Goal: Check status

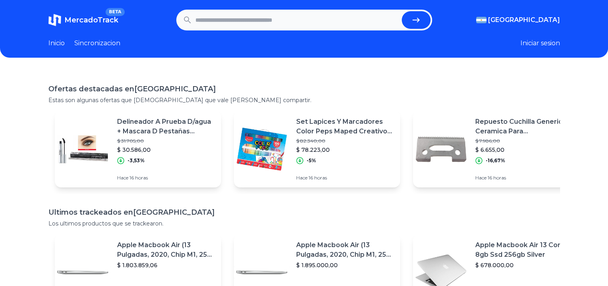
click at [252, 16] on input "text" at bounding box center [297, 20] width 203 height 18
paste input "**********"
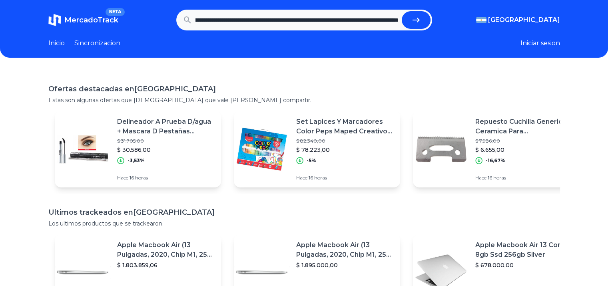
type input "**********"
click at [402, 11] on button "submit" at bounding box center [416, 20] width 29 height 18
